Goal: Complete application form: Complete application form

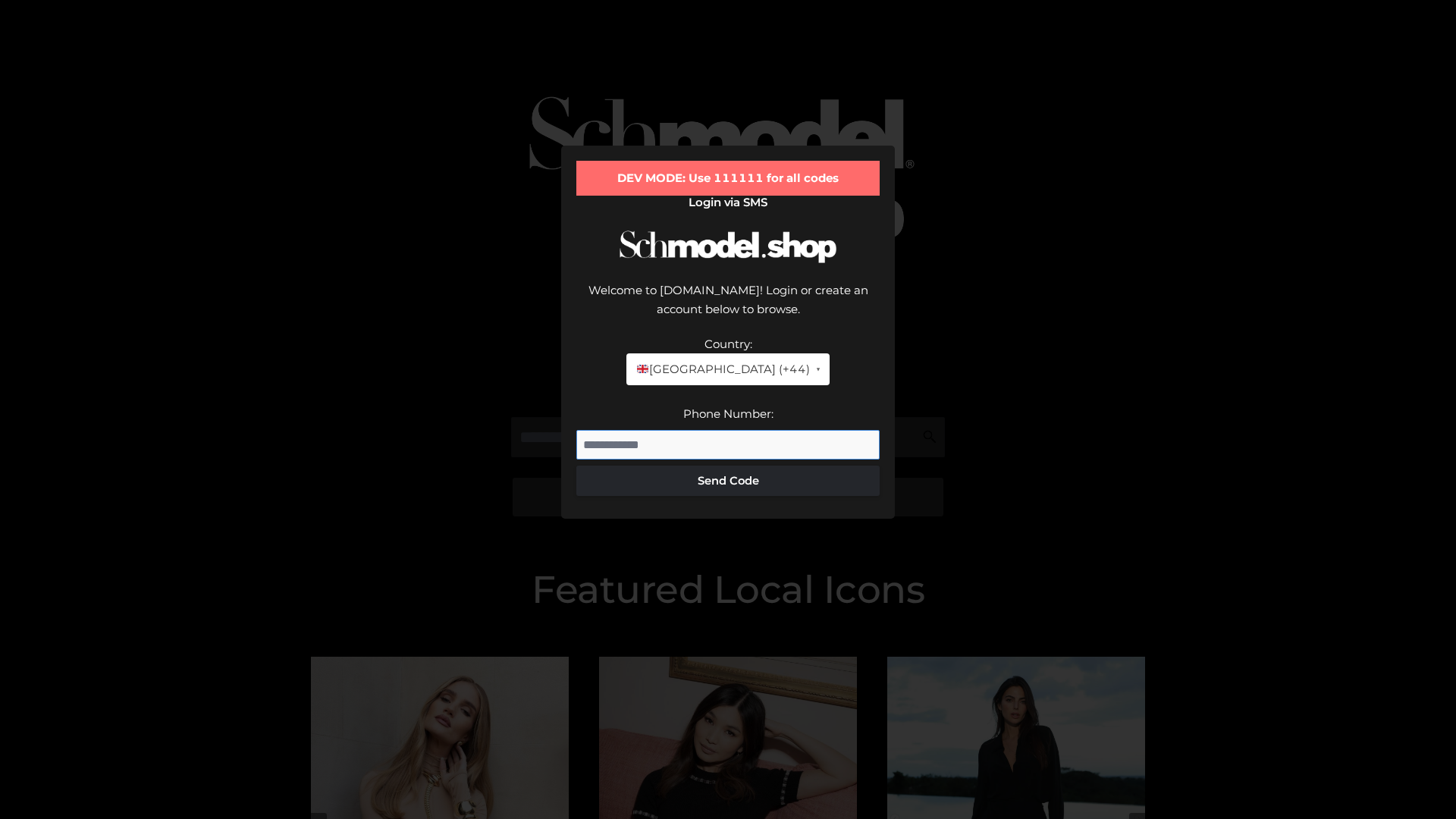
click at [728, 430] on input "Phone Number:" at bounding box center [728, 445] width 303 height 30
type input "**********"
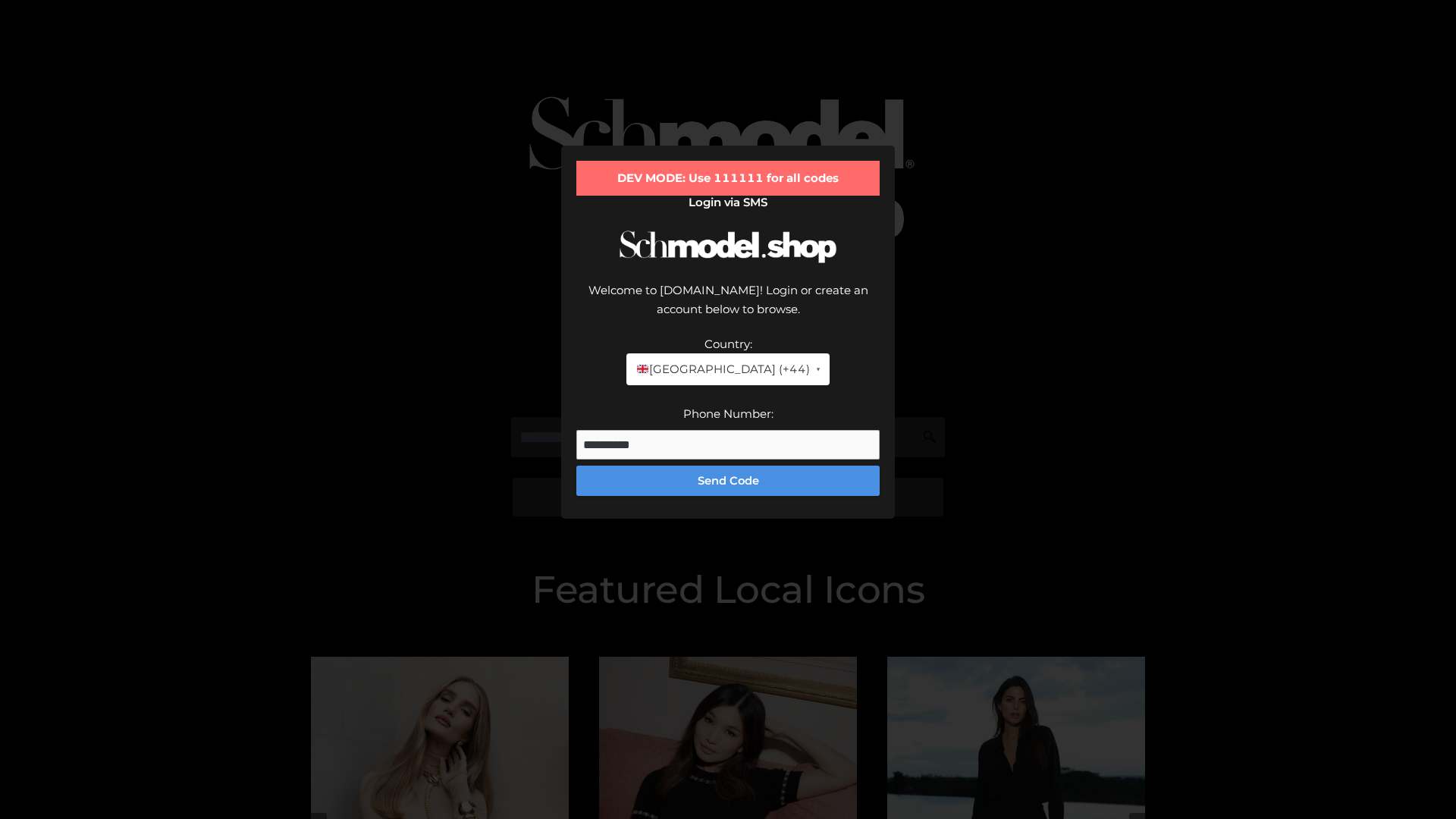
click at [728, 466] on button "Send Code" at bounding box center [728, 481] width 303 height 30
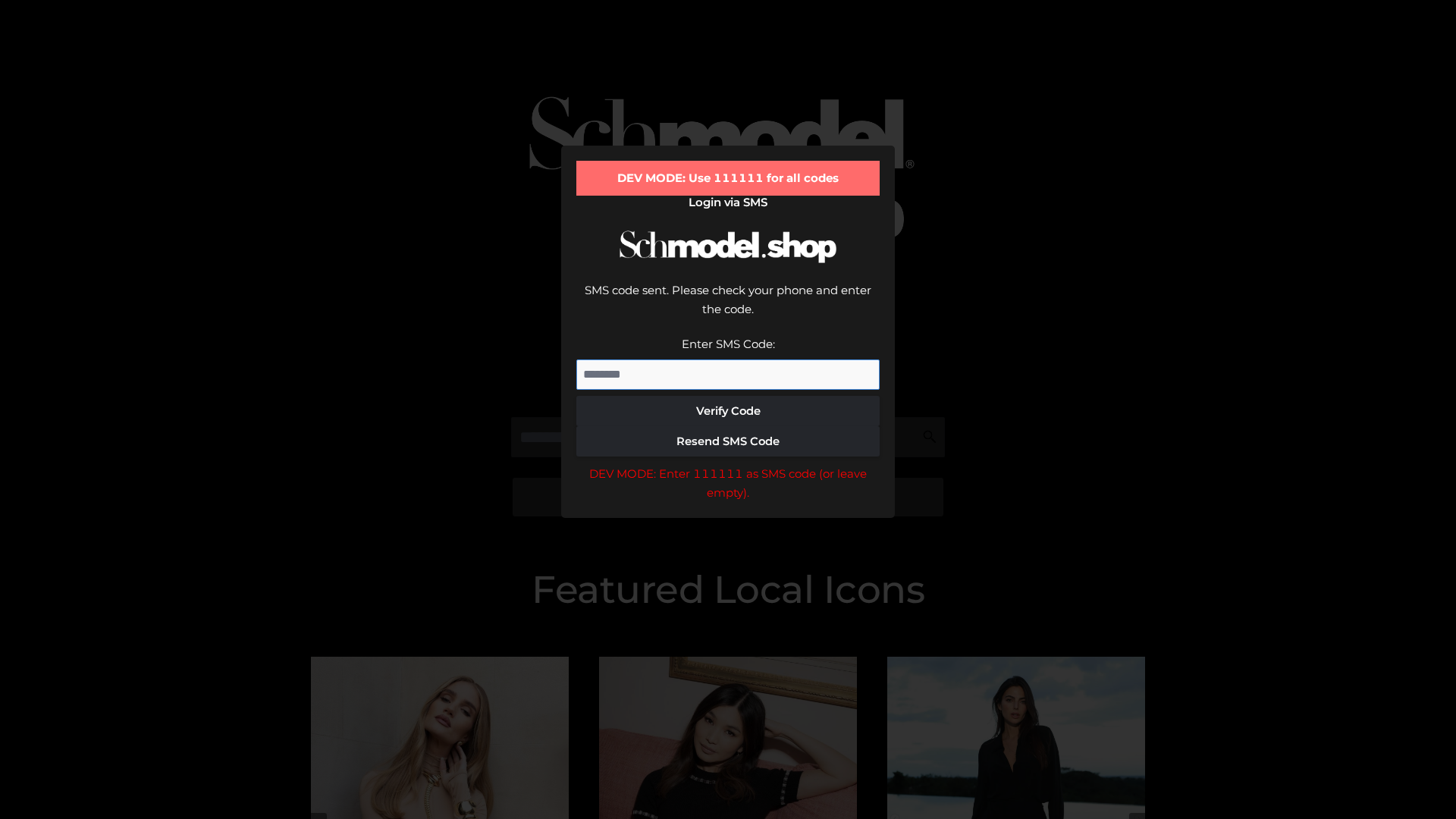
click at [728, 359] on input "Enter SMS Code:" at bounding box center [728, 374] width 303 height 30
type input "******"
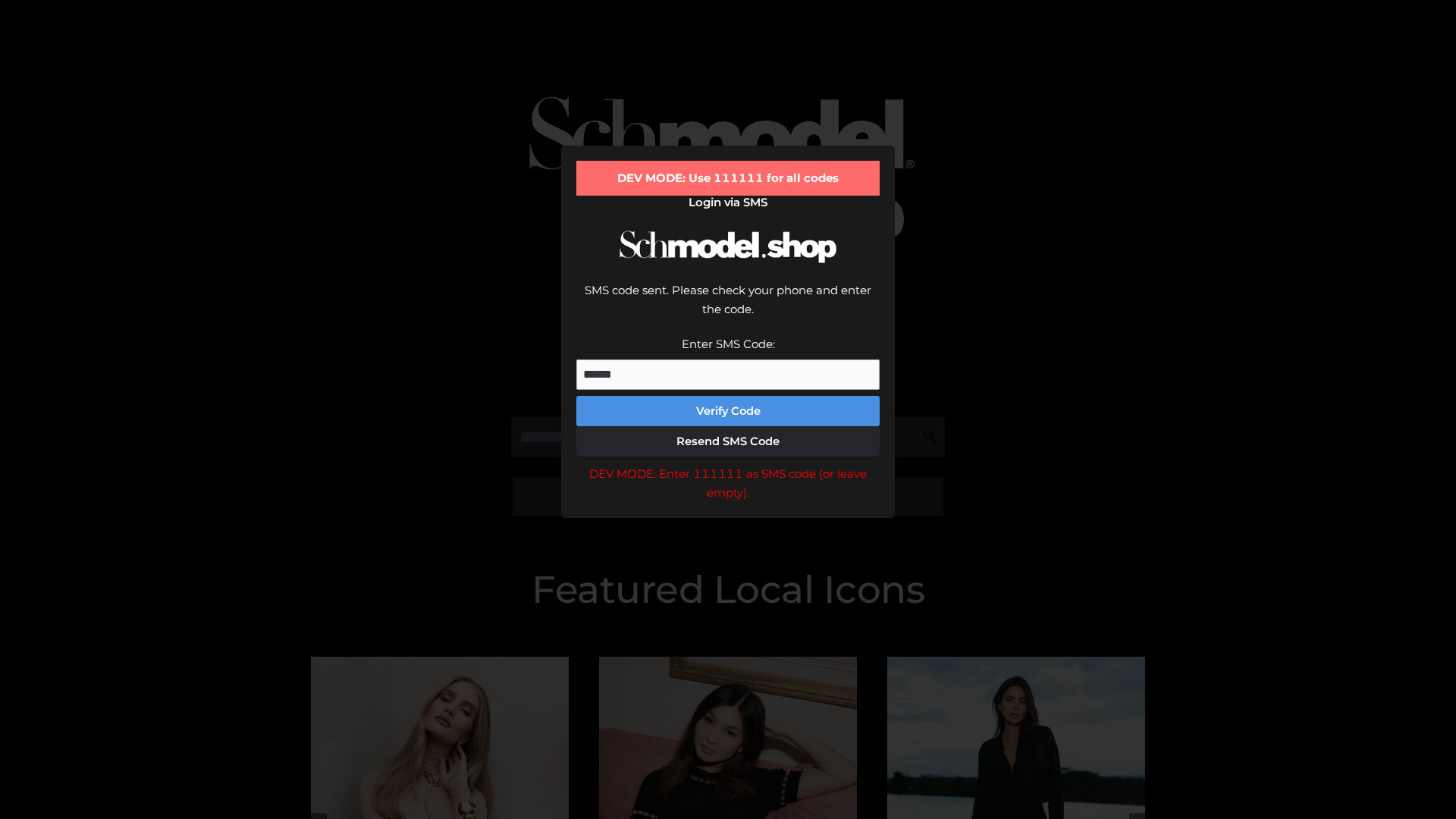
click at [728, 396] on button "Verify Code" at bounding box center [728, 411] width 303 height 30
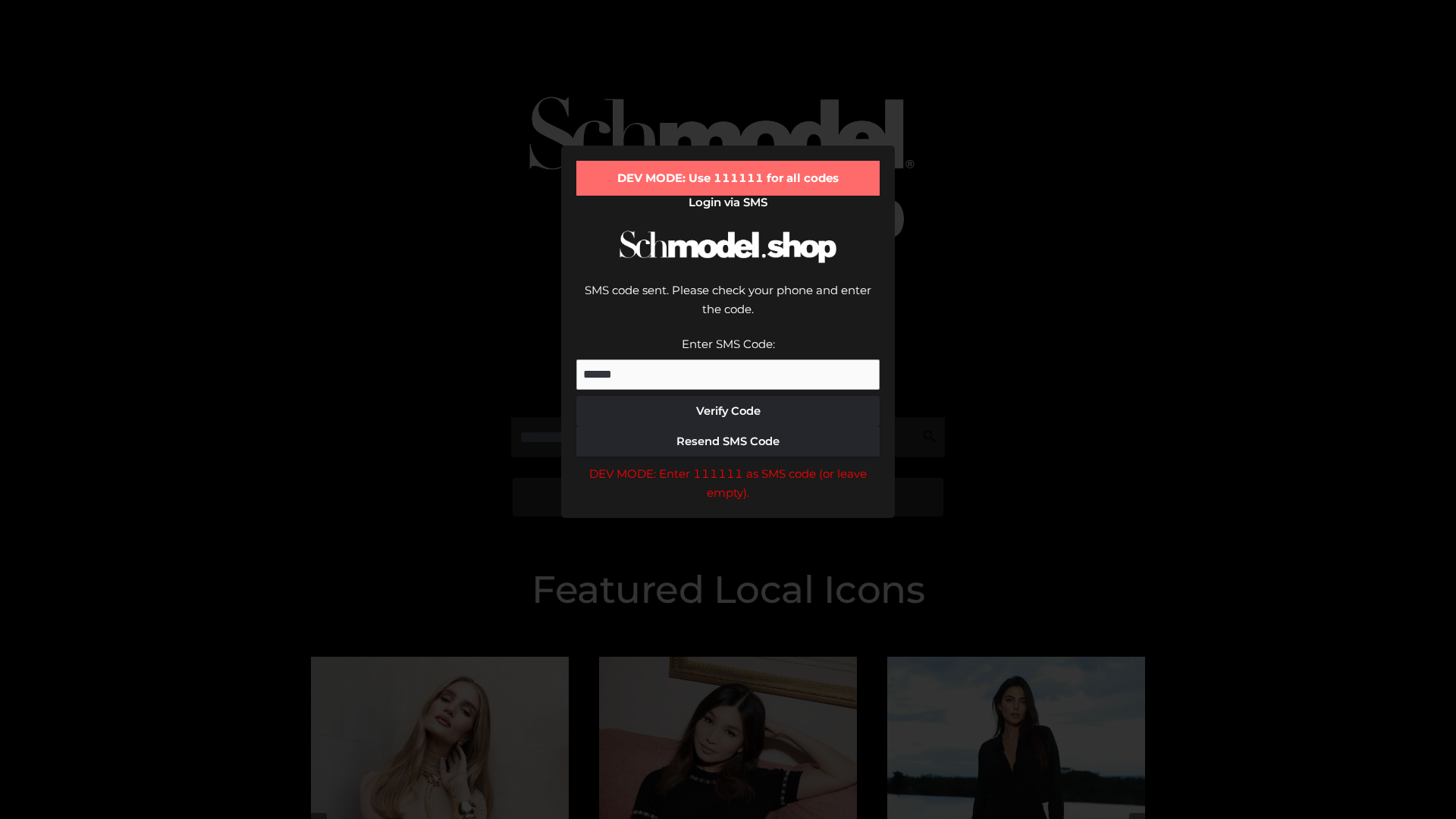
click at [728, 464] on div "DEV MODE: Enter 111111 as SMS code (or leave empty)." at bounding box center [728, 484] width 303 height 39
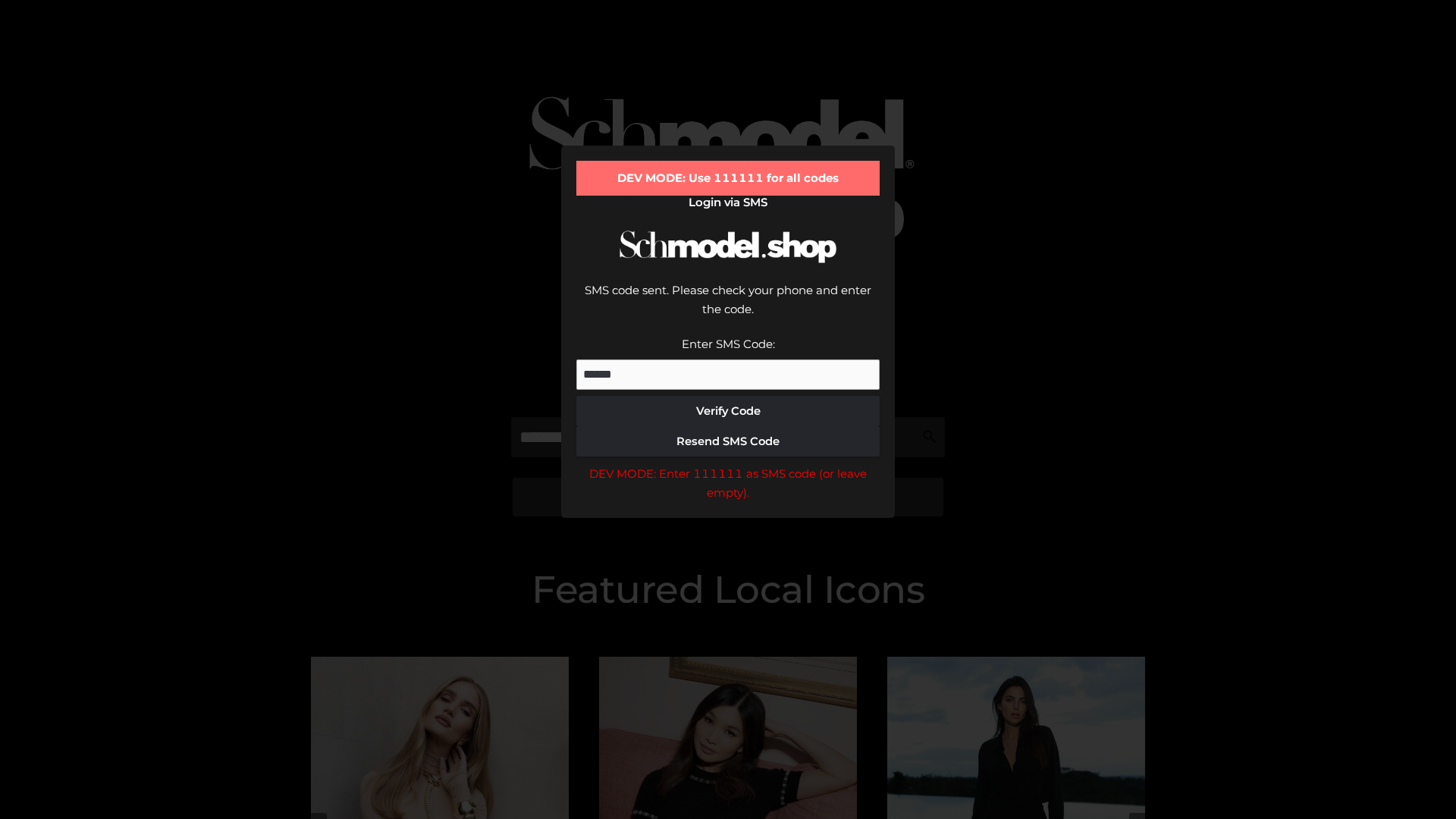
click at [728, 464] on div "DEV MODE: Enter 111111 as SMS code (or leave empty)." at bounding box center [728, 484] width 303 height 39
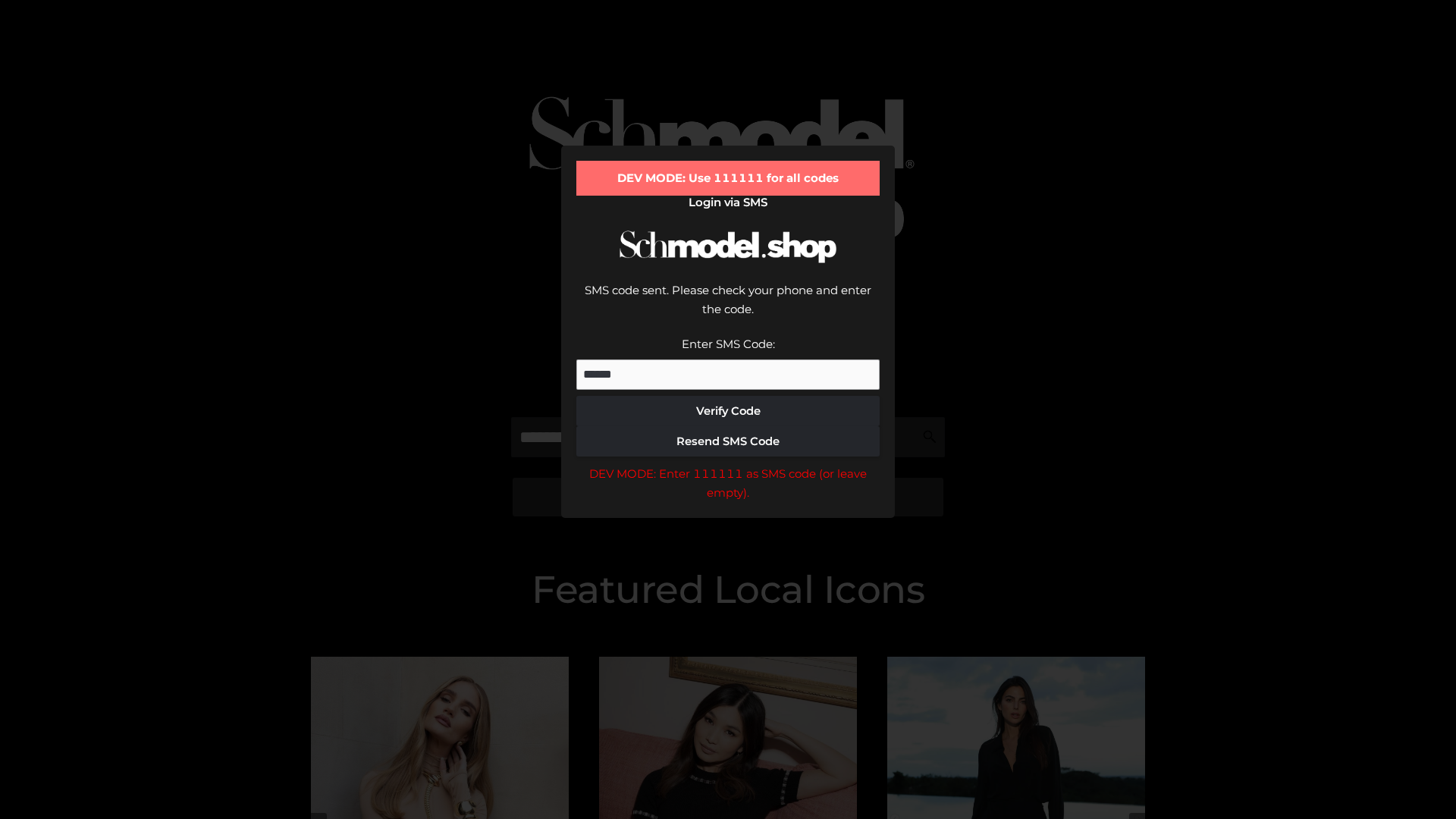
click at [728, 464] on div "DEV MODE: Enter 111111 as SMS code (or leave empty)." at bounding box center [728, 484] width 303 height 39
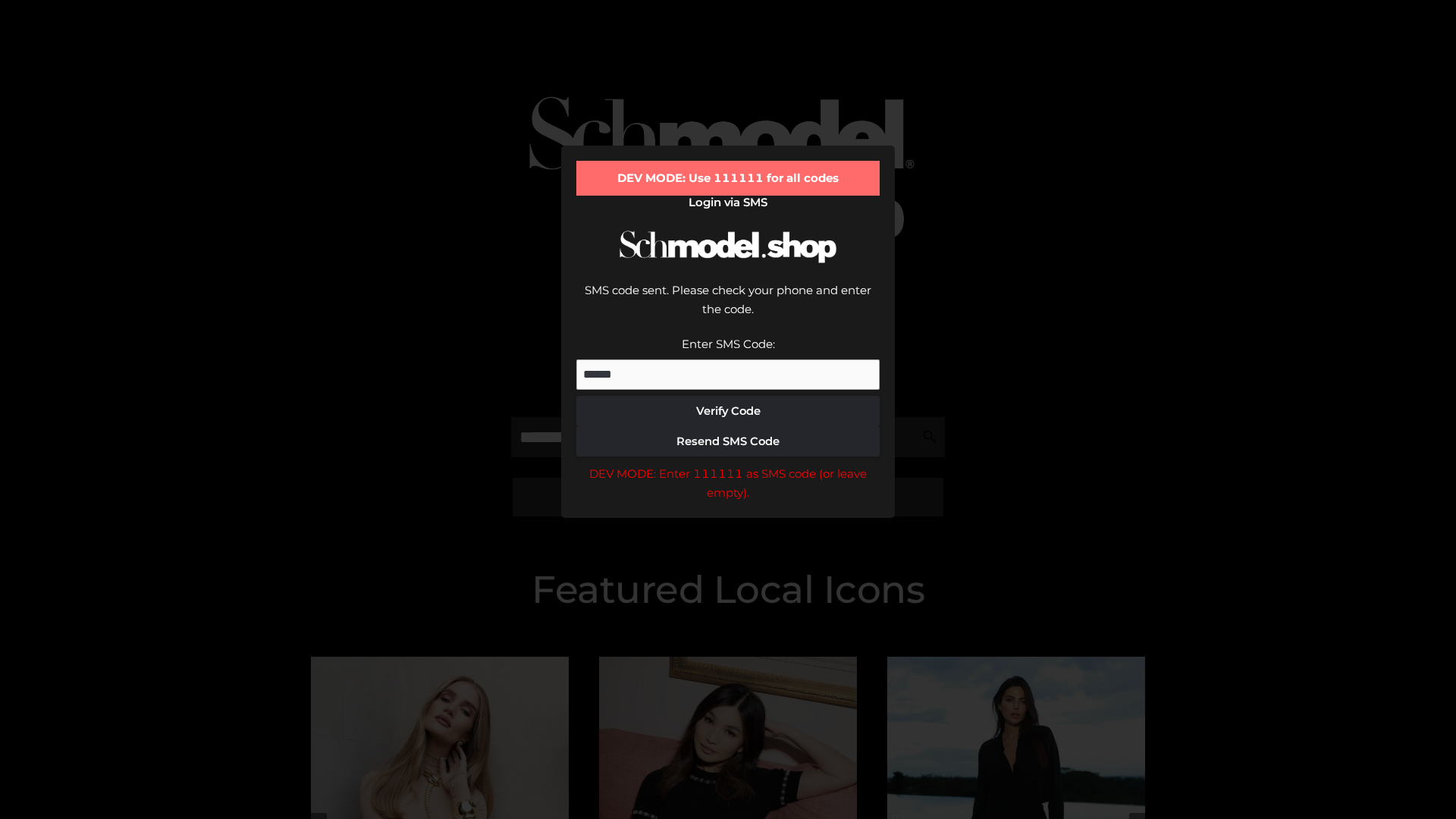
click at [728, 464] on div "DEV MODE: Enter 111111 as SMS code (or leave empty)." at bounding box center [728, 484] width 303 height 39
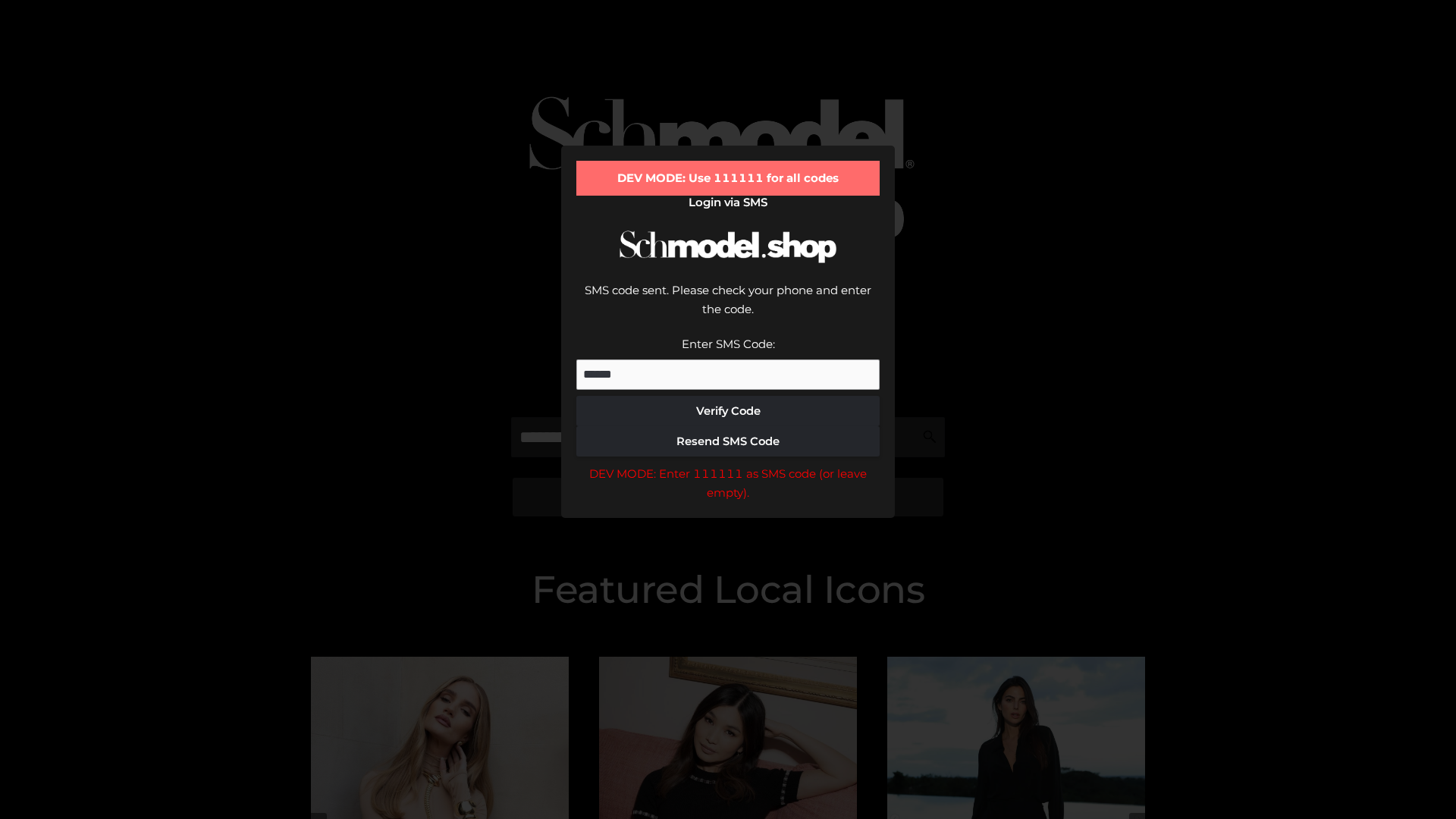
click at [728, 464] on div "DEV MODE: Enter 111111 as SMS code (or leave empty)." at bounding box center [728, 484] width 303 height 39
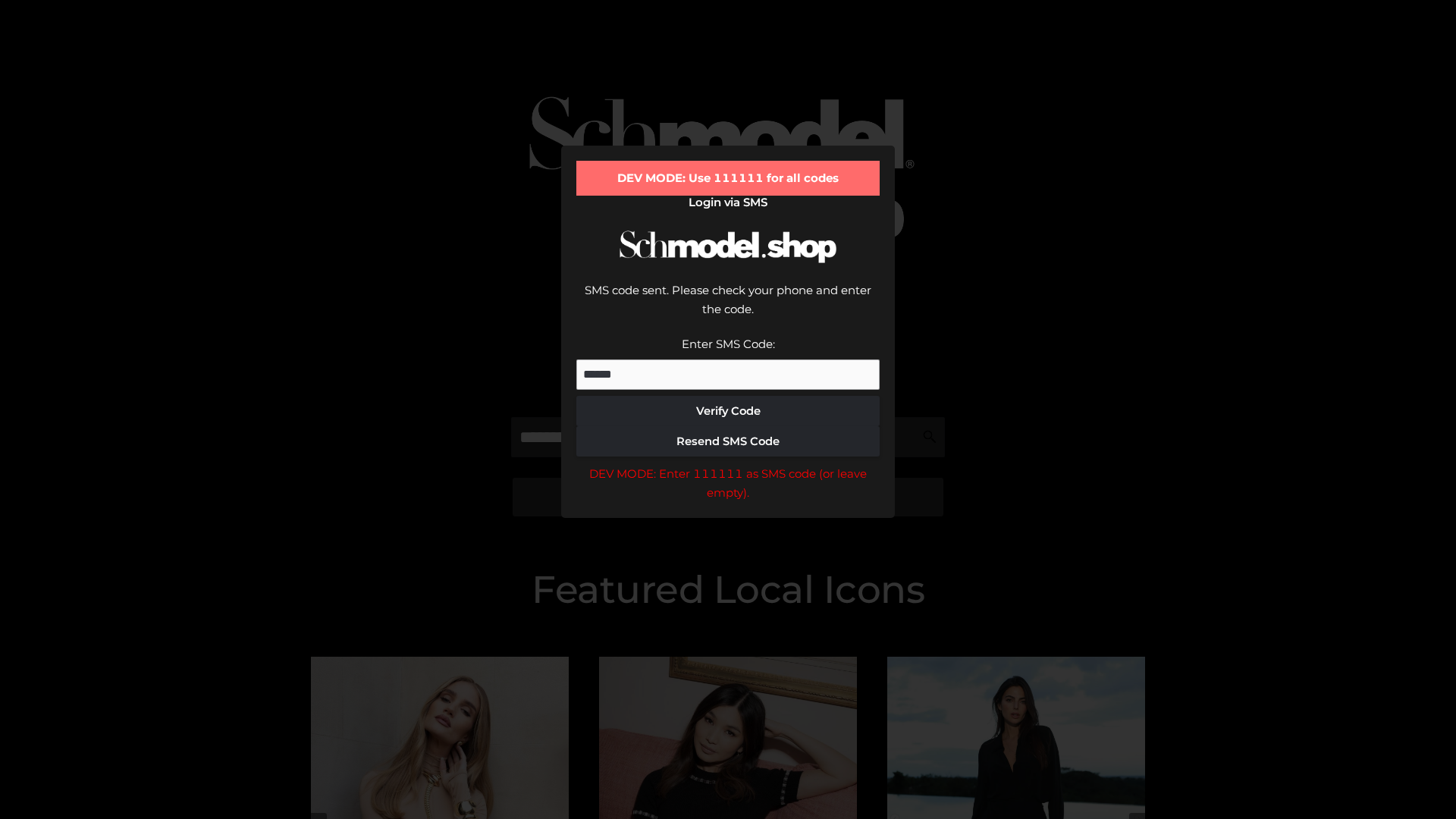
click at [728, 464] on div "DEV MODE: Enter 111111 as SMS code (or leave empty)." at bounding box center [728, 484] width 303 height 39
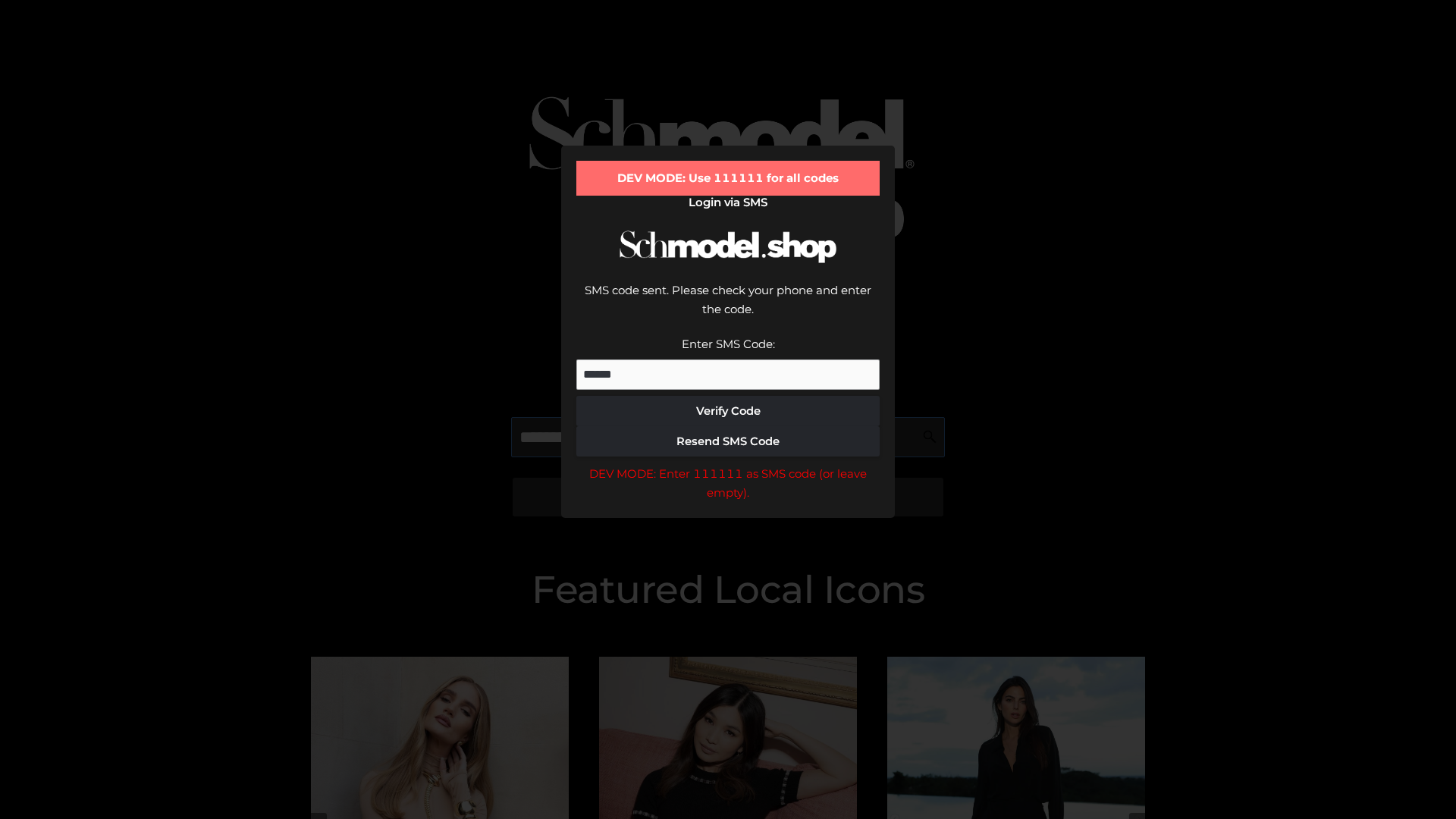
scroll to position [0, 78]
click at [728, 464] on div "DEV MODE: Enter 111111 as SMS code (or leave empty)." at bounding box center [728, 484] width 303 height 39
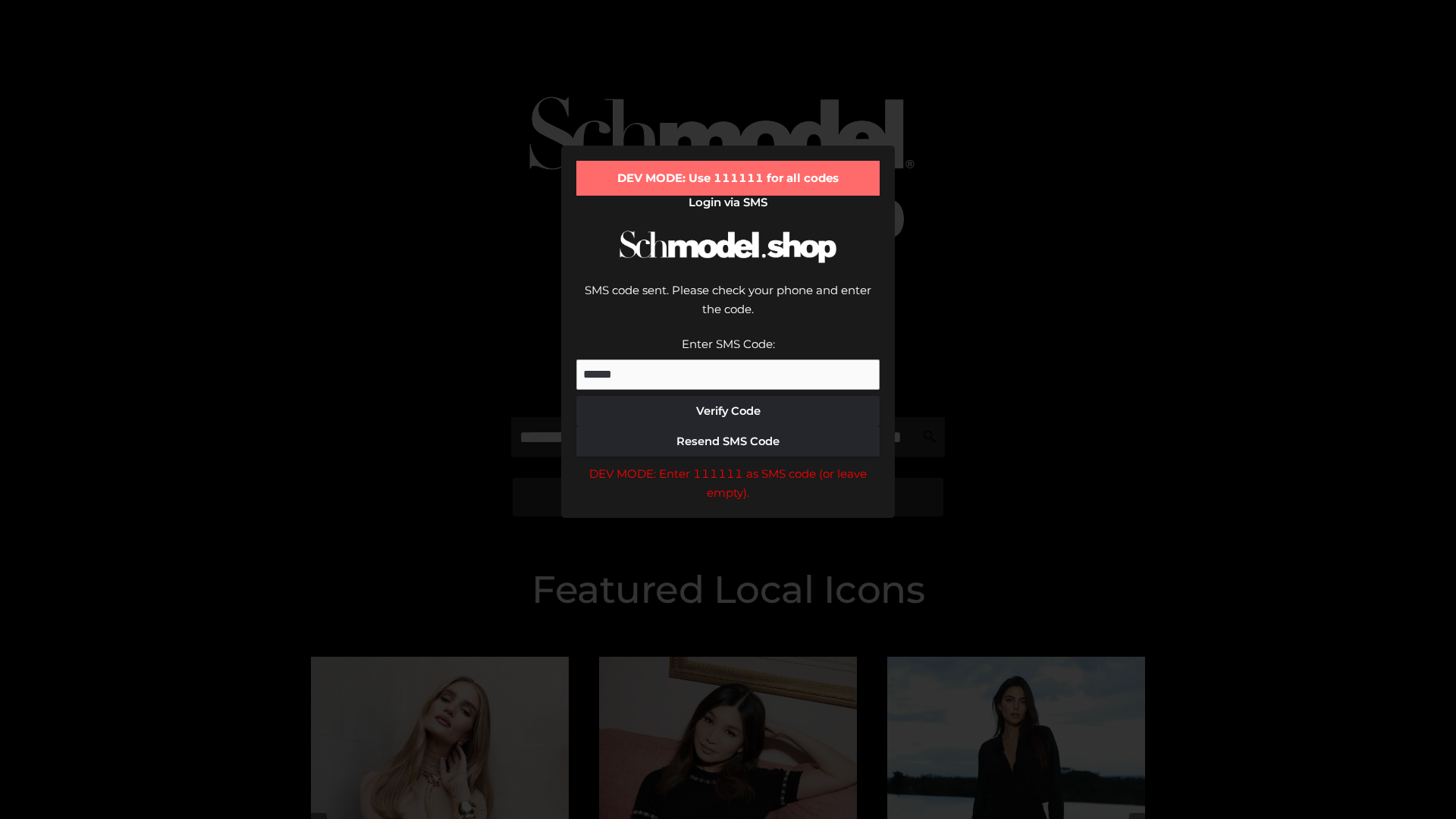
click at [728, 464] on div "DEV MODE: Enter 111111 as SMS code (or leave empty)." at bounding box center [728, 484] width 303 height 39
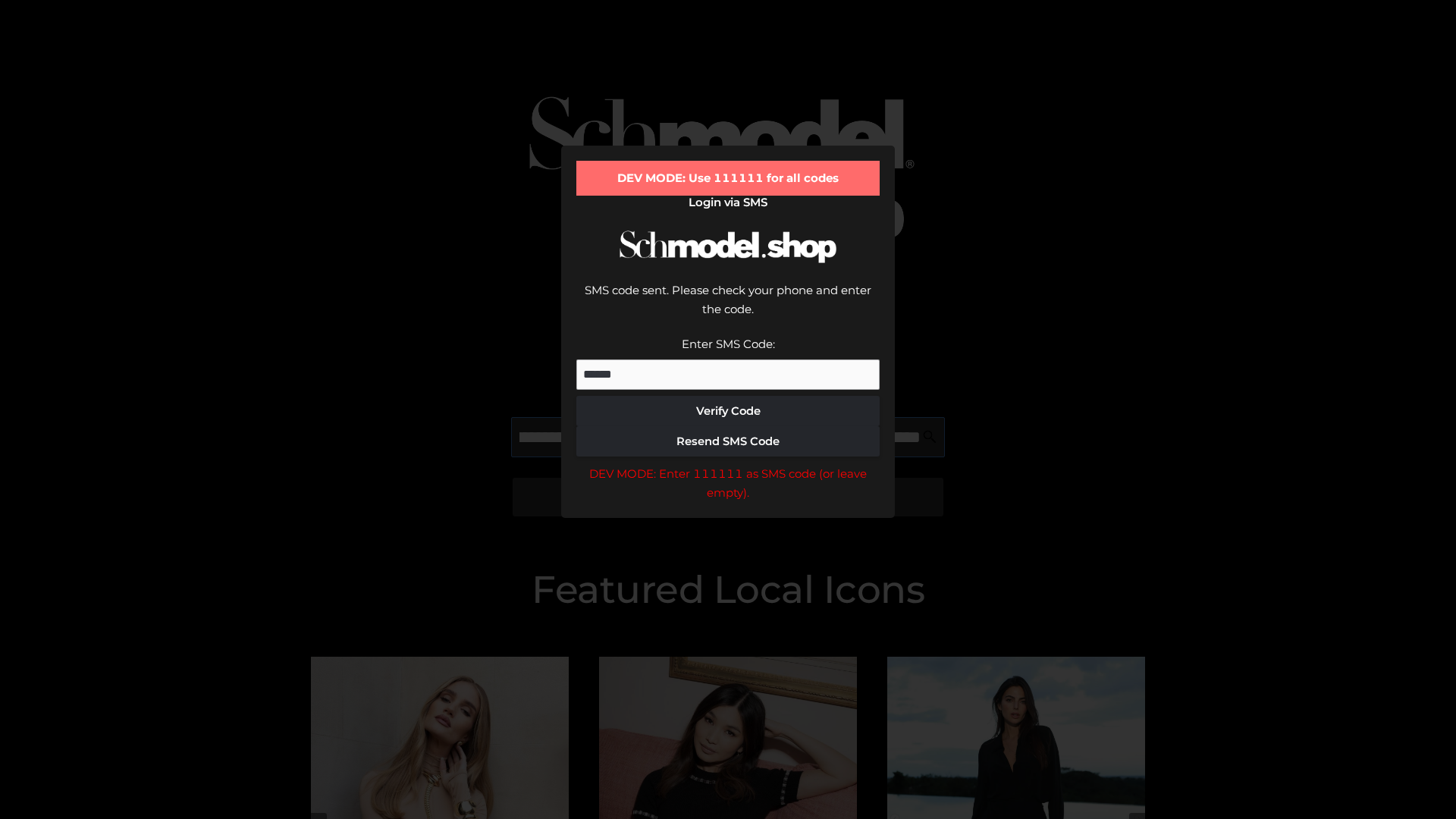
scroll to position [0, 166]
click at [728, 464] on div "DEV MODE: Enter 111111 as SMS code (or leave empty)." at bounding box center [728, 484] width 303 height 39
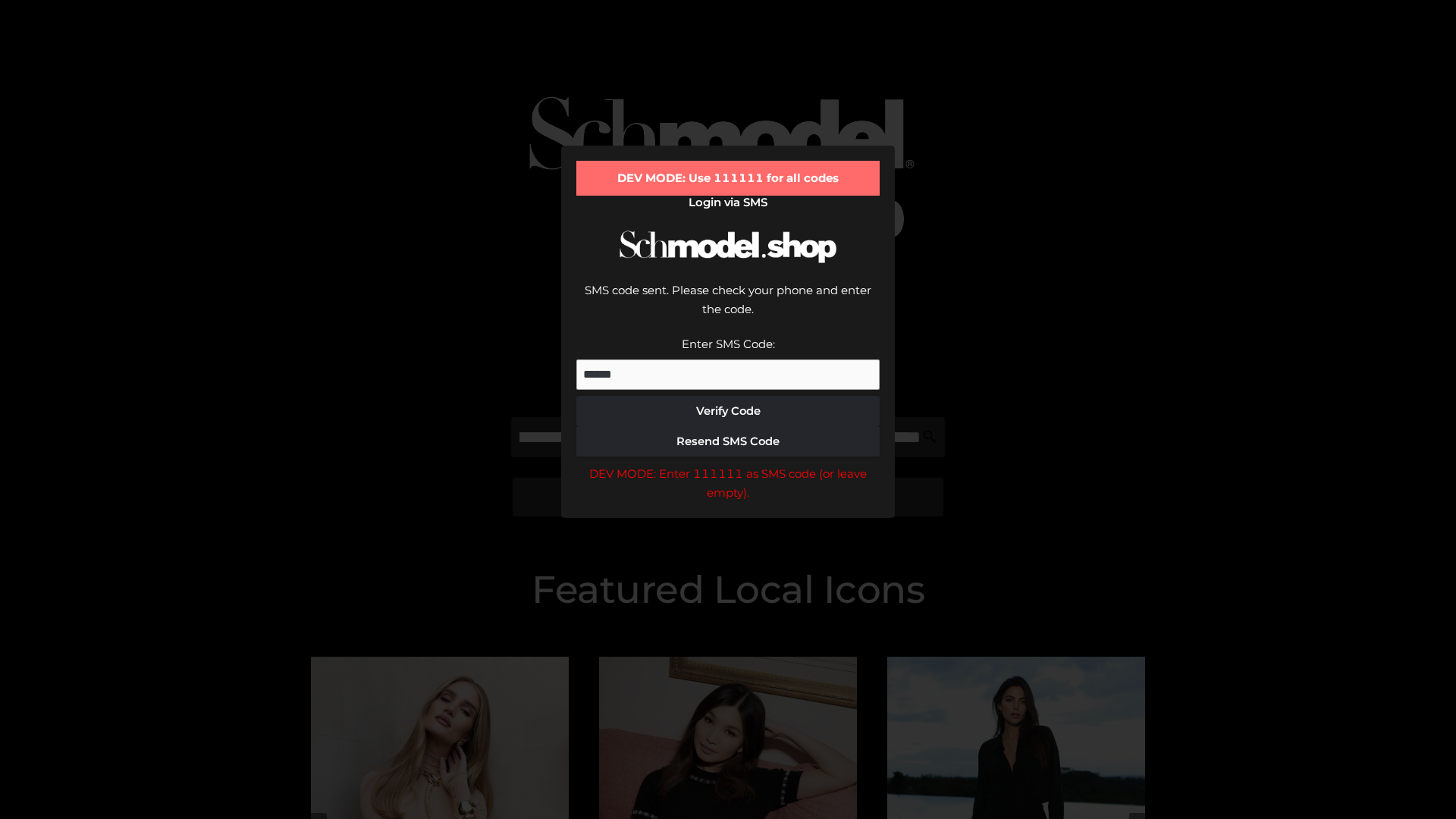
click at [728, 464] on div "DEV MODE: Enter 111111 as SMS code (or leave empty)." at bounding box center [728, 484] width 303 height 39
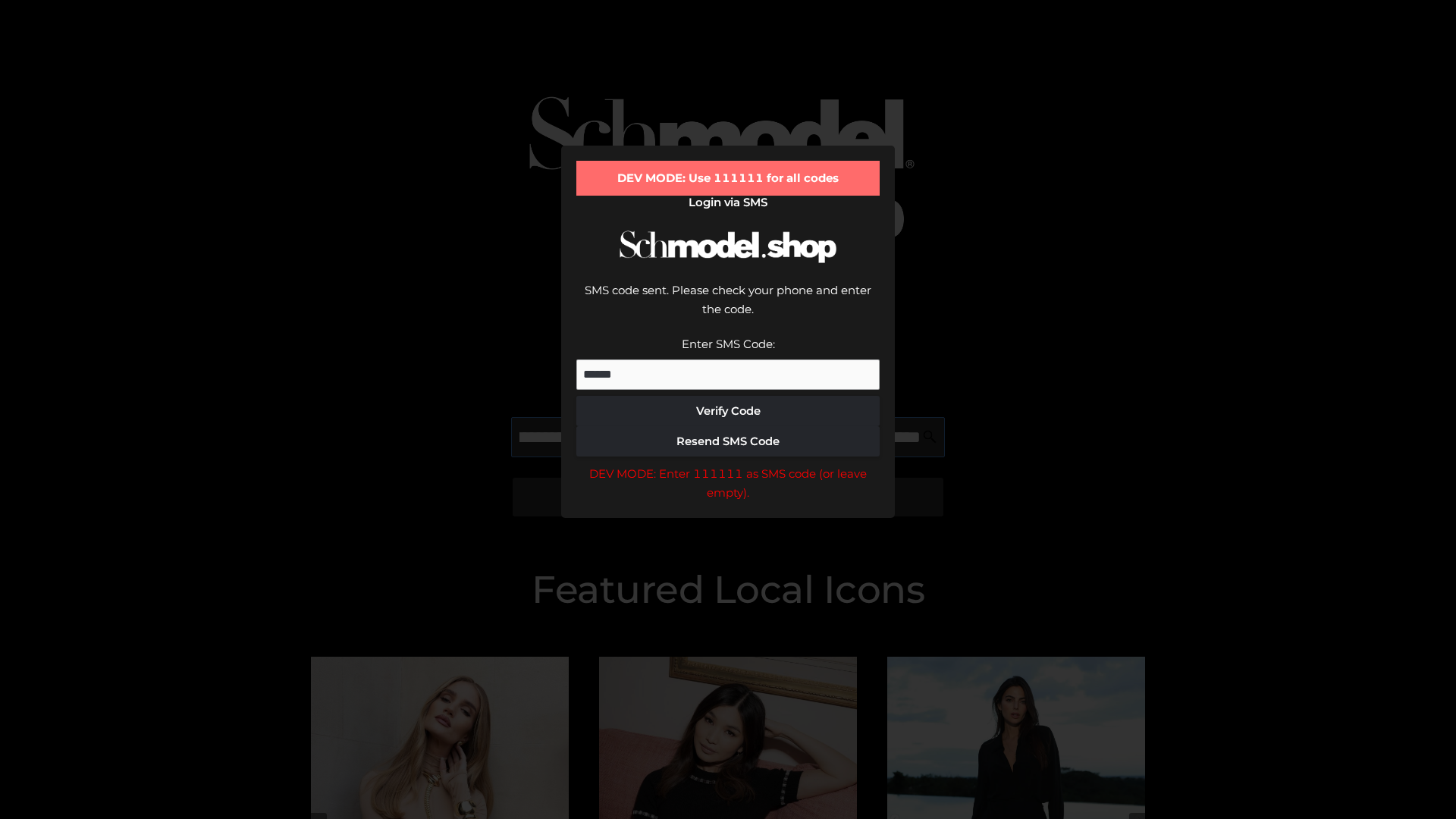
scroll to position [0, 257]
click at [728, 464] on div "DEV MODE: Enter 111111 as SMS code (or leave empty)." at bounding box center [728, 484] width 303 height 39
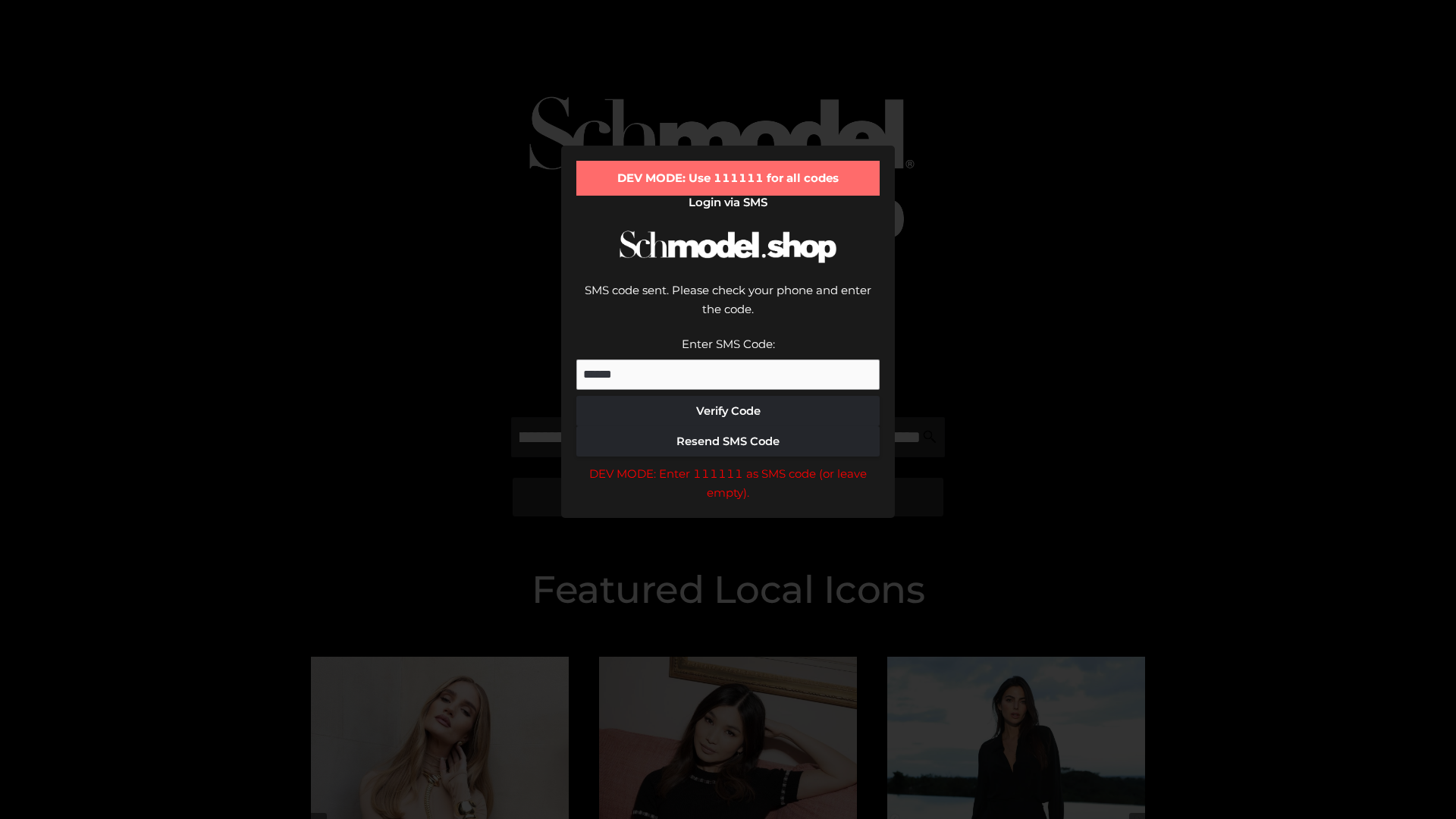
click at [728, 464] on div "DEV MODE: Enter 111111 as SMS code (or leave empty)." at bounding box center [728, 484] width 303 height 39
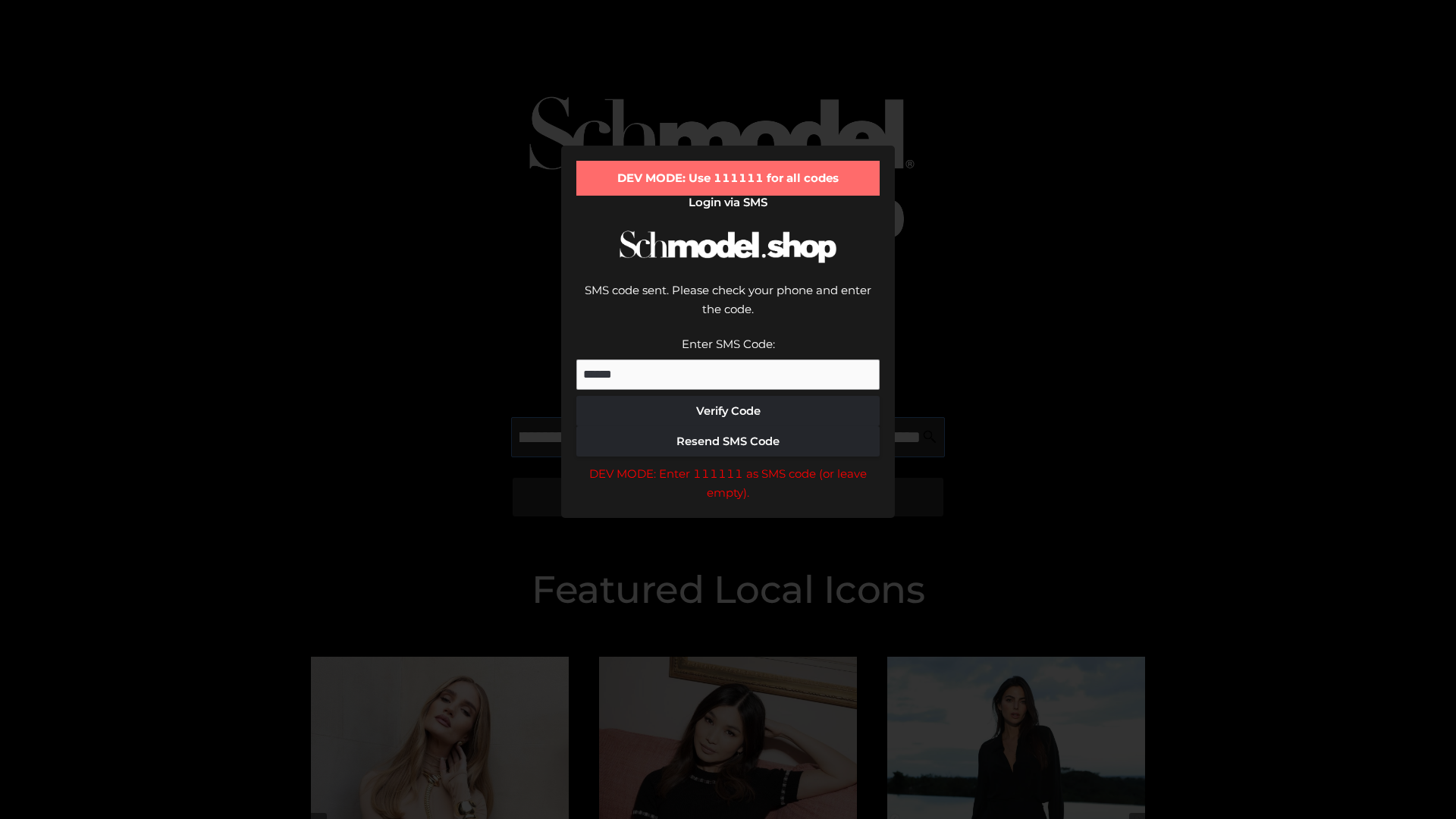
scroll to position [0, 353]
click at [728, 464] on div "DEV MODE: Enter 111111 as SMS code (or leave empty)." at bounding box center [728, 484] width 303 height 39
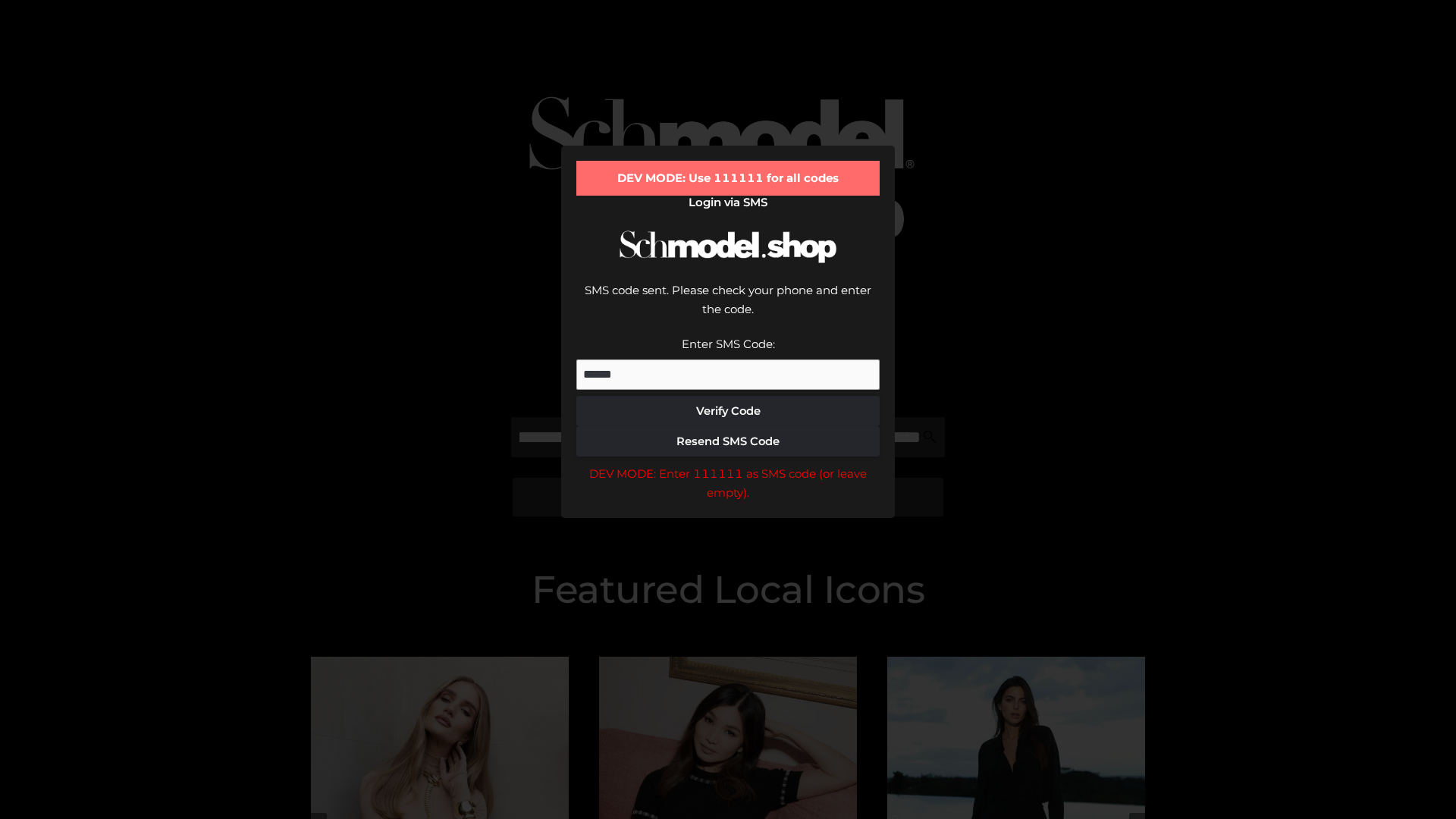
click at [728, 464] on div "DEV MODE: Enter 111111 as SMS code (or leave empty)." at bounding box center [728, 484] width 303 height 39
type input "**********"
